Goal: Register for event/course

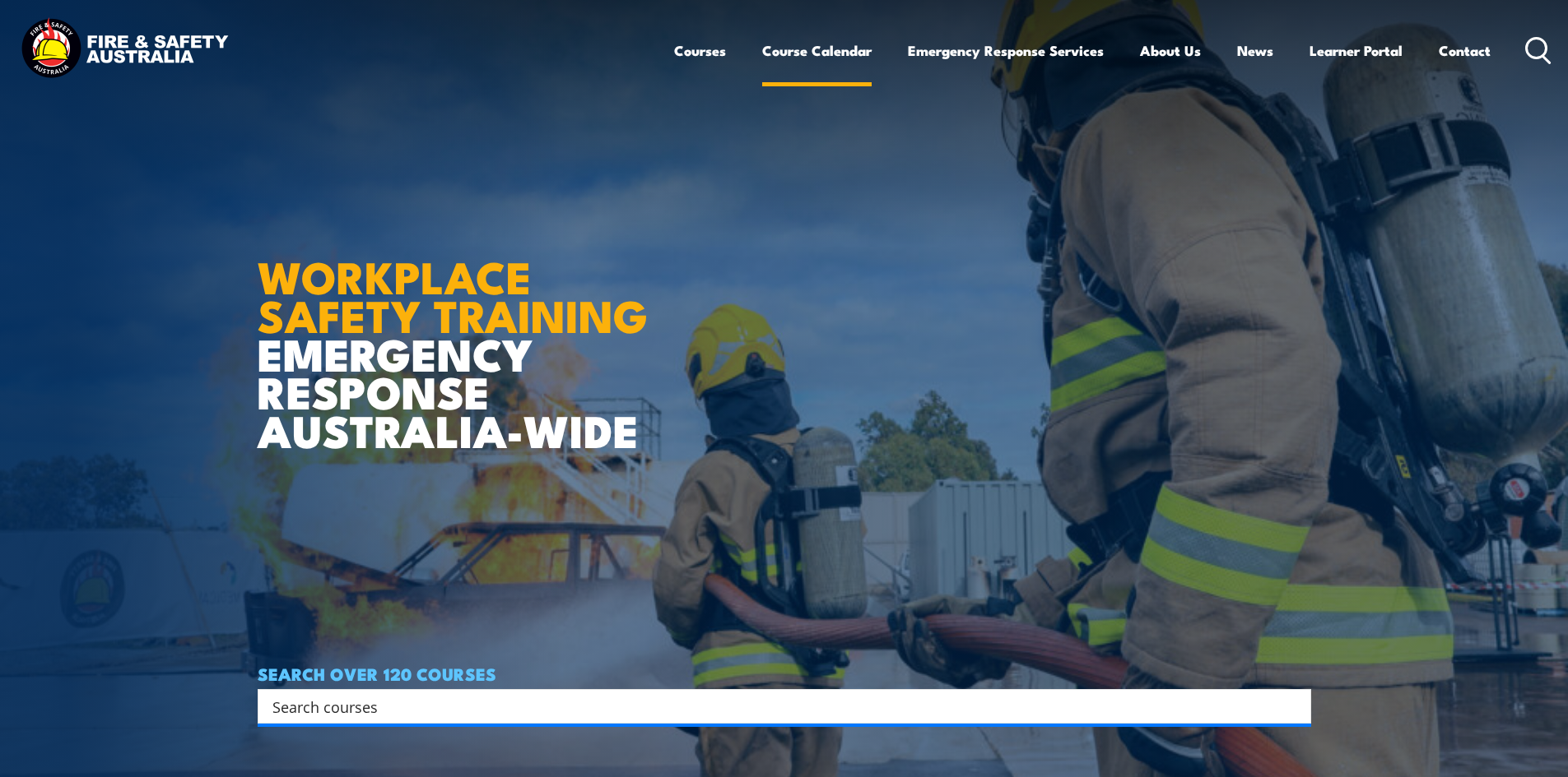
click at [827, 54] on link "Course Calendar" at bounding box center [817, 51] width 109 height 43
click at [822, 45] on link "Course Calendar" at bounding box center [817, 51] width 109 height 43
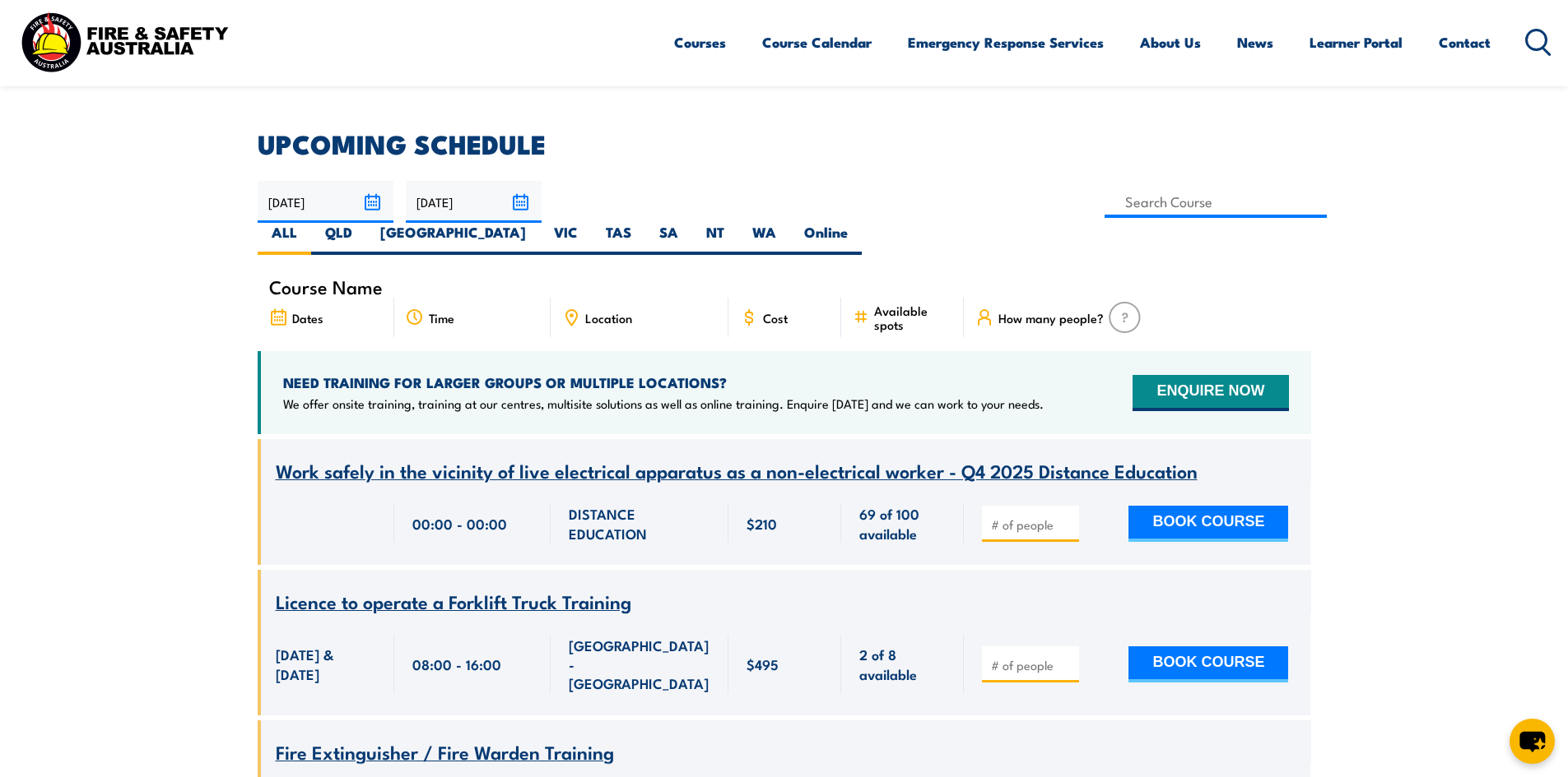
scroll to position [494, 0]
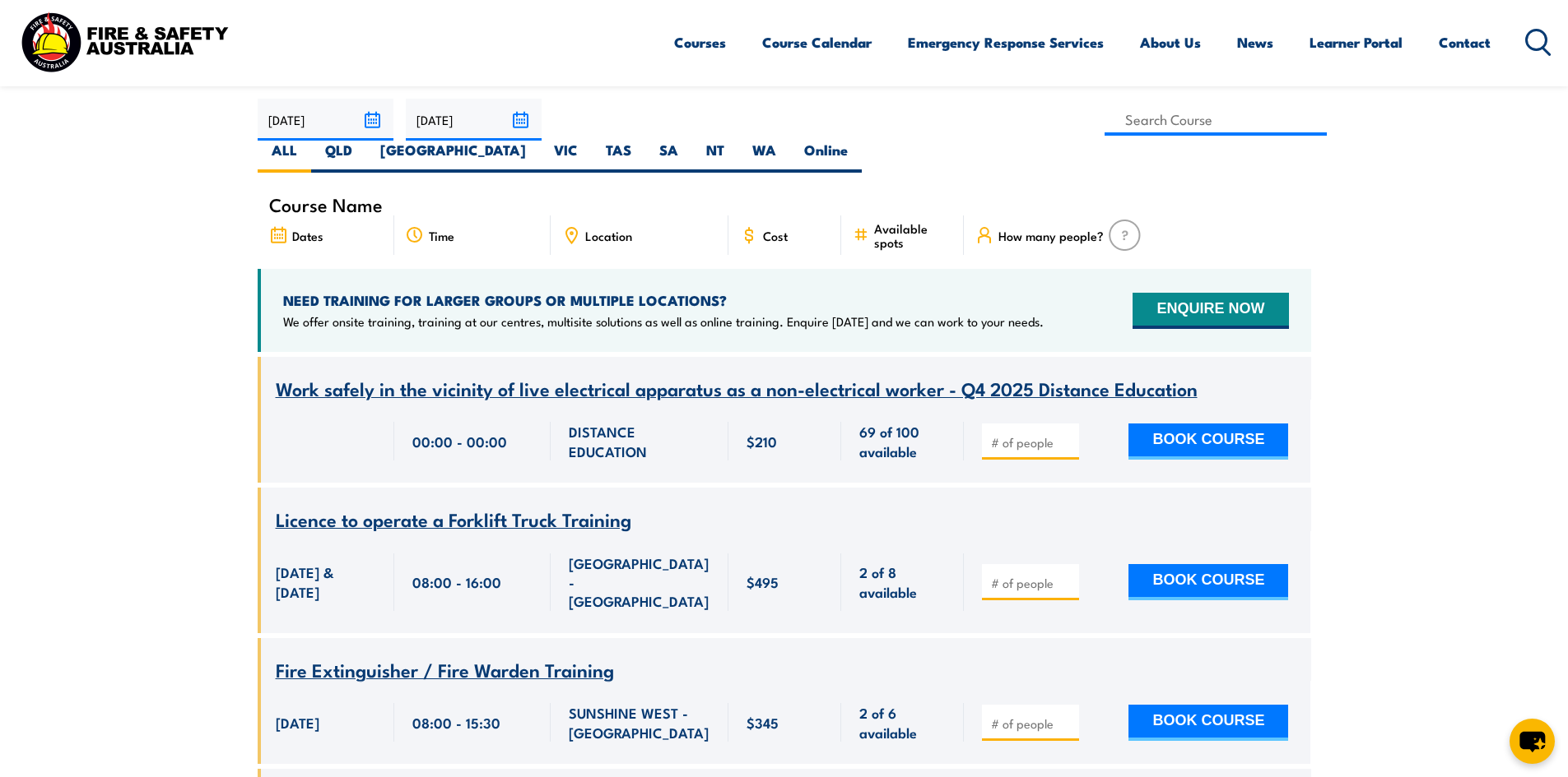
click at [585, 229] on span "Location" at bounding box center [609, 235] width 47 height 14
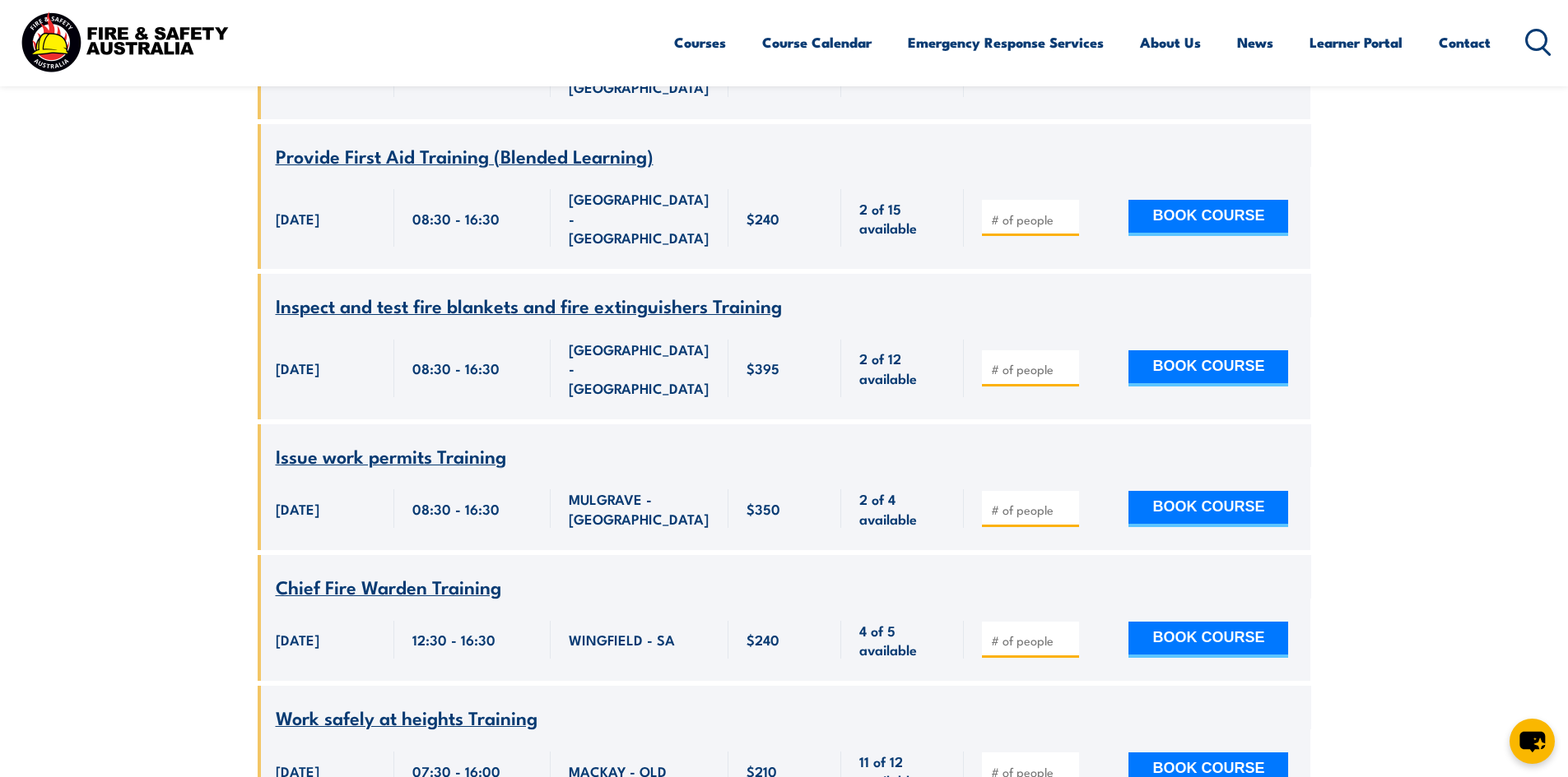
scroll to position [4606, 0]
